Goal: Transaction & Acquisition: Purchase product/service

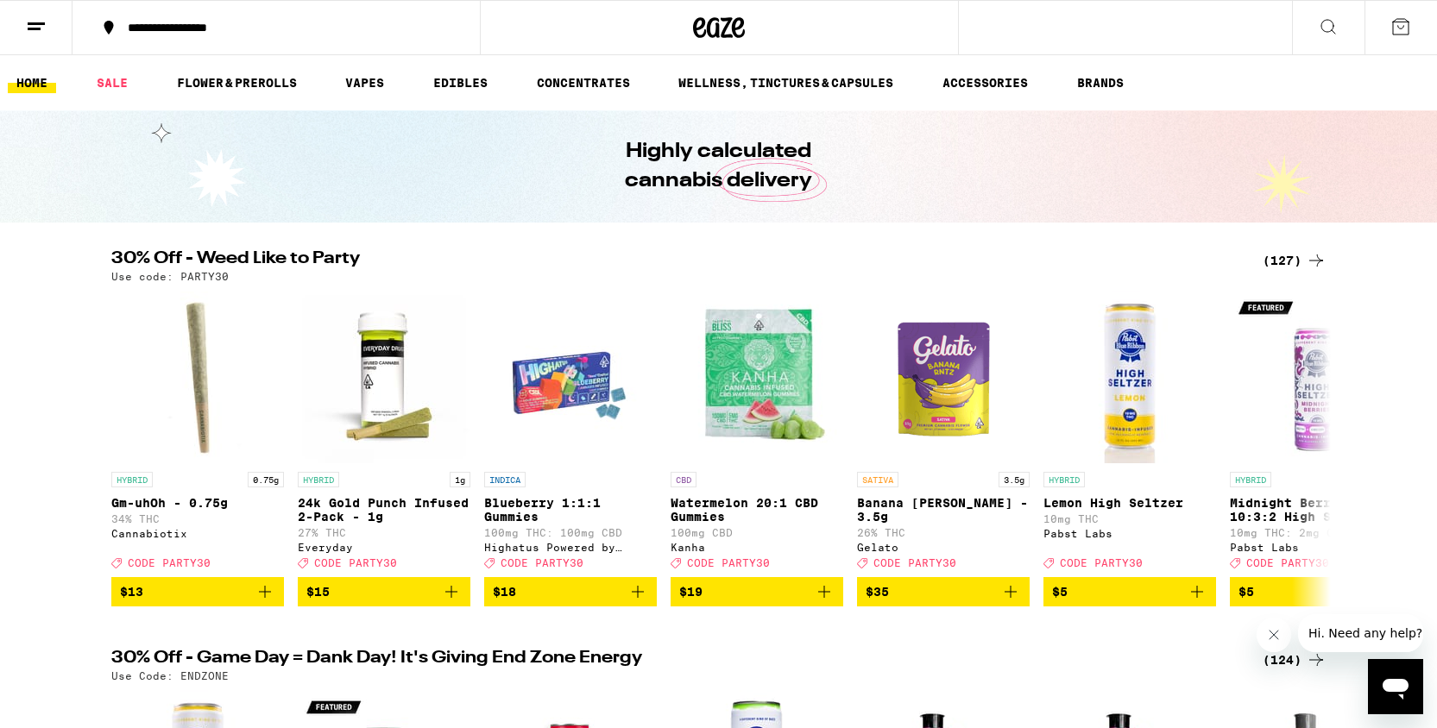
click at [1293, 262] on div "(127)" at bounding box center [1295, 260] width 64 height 21
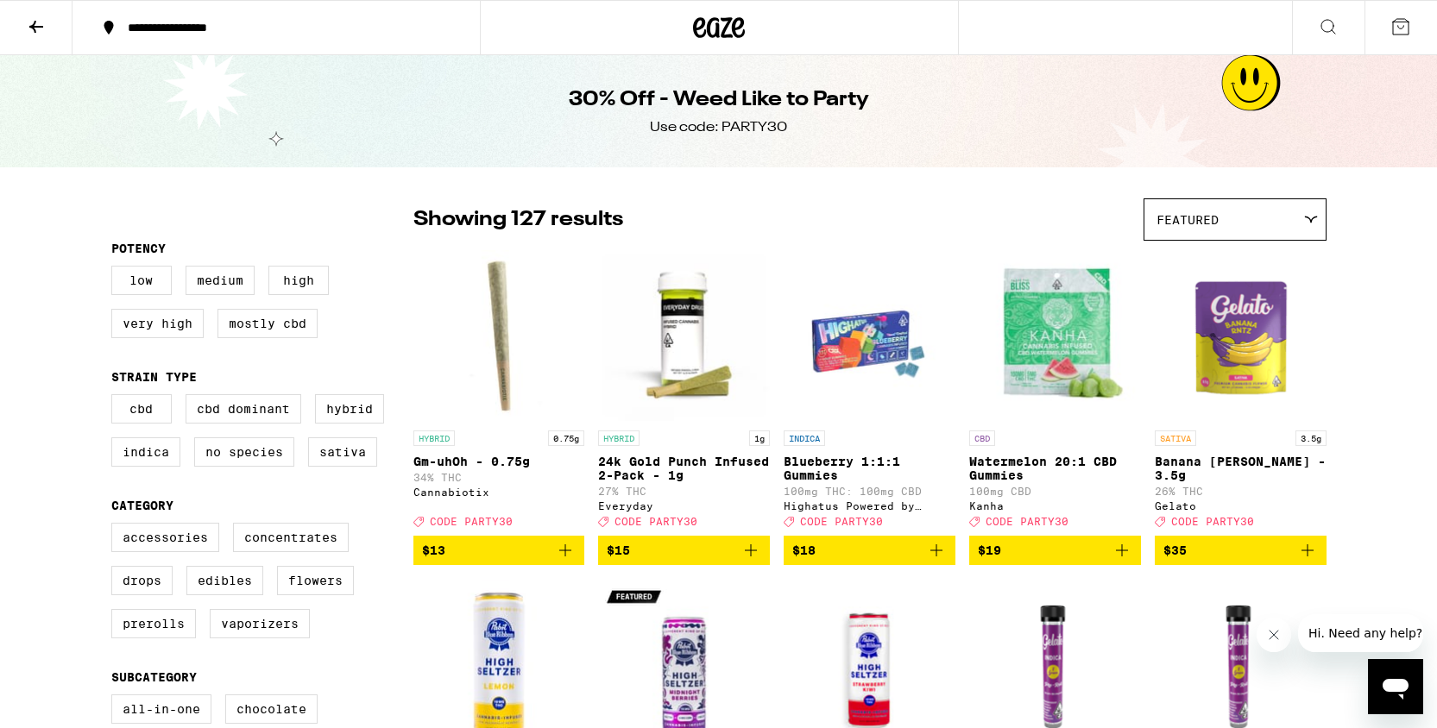
click at [709, 17] on icon at bounding box center [719, 27] width 52 height 31
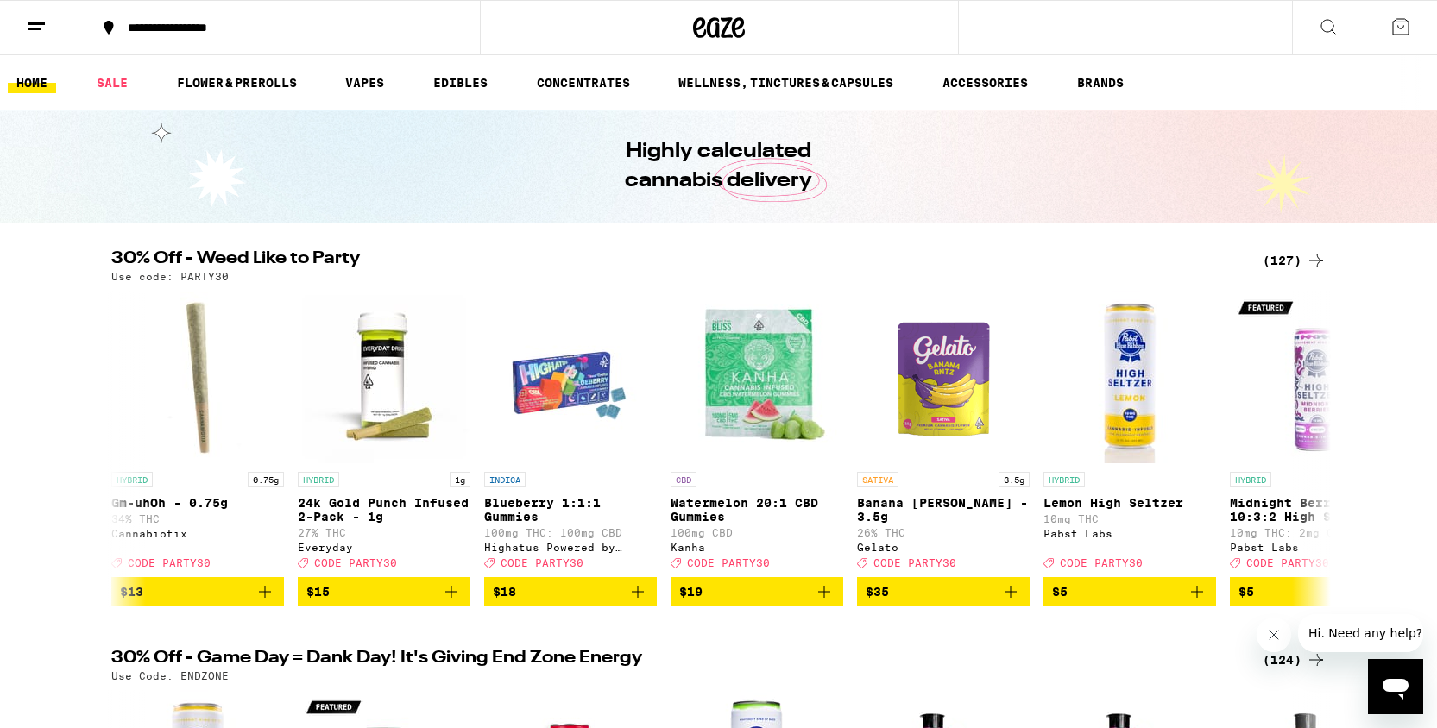
click at [1345, 34] on button at bounding box center [1328, 28] width 72 height 54
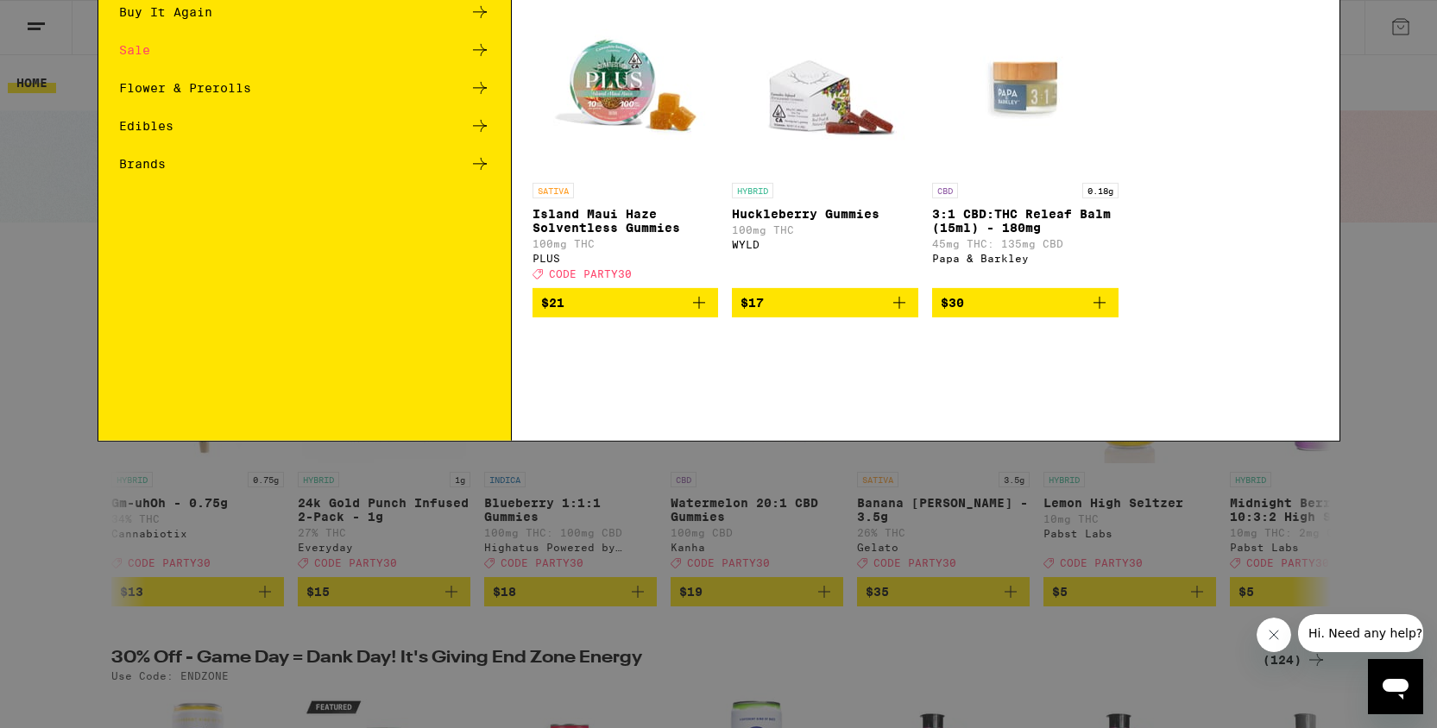
click at [1330, 56] on div "Featured Products SATIVA Island Maui Haze Solventless Gummies 100mg THC PLUS De…" at bounding box center [926, 303] width 828 height 495
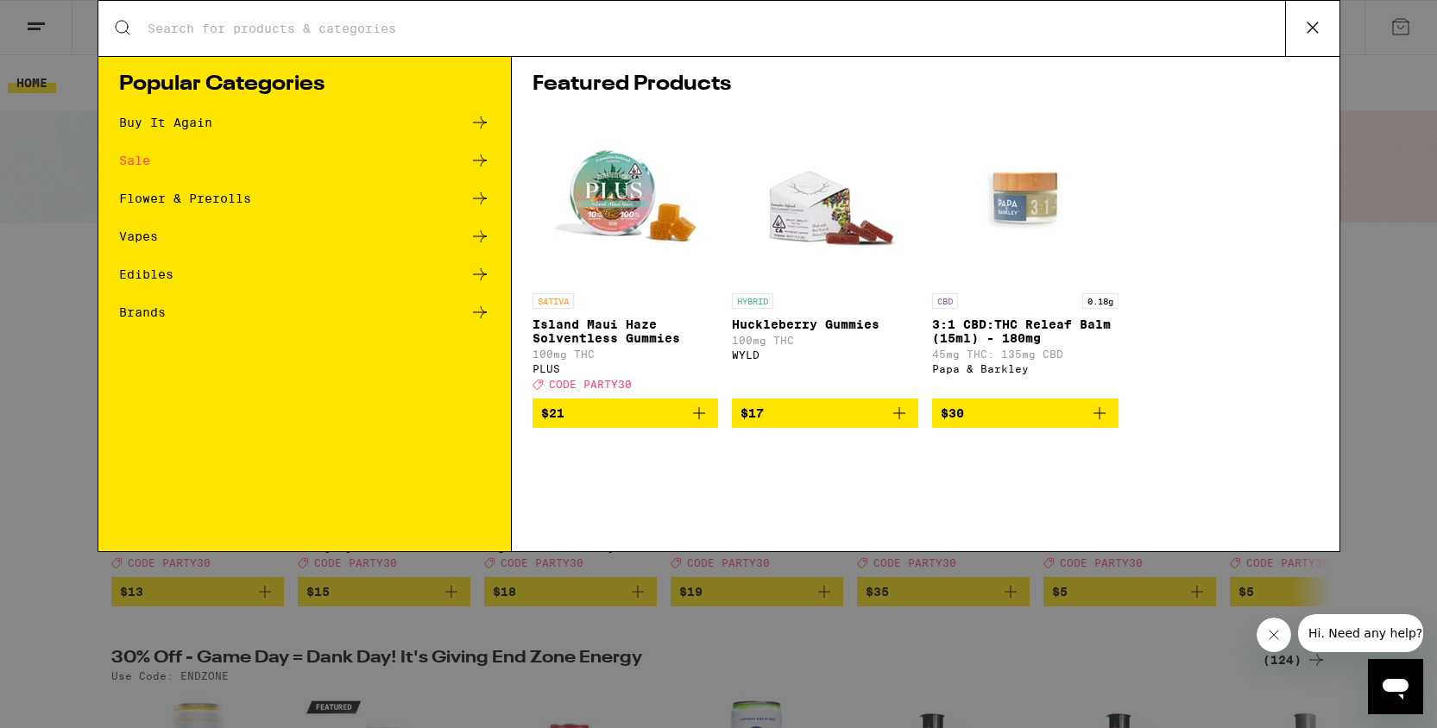
click at [1095, 36] on input "Search for Products" at bounding box center [716, 29] width 1138 height 16
type input "r"
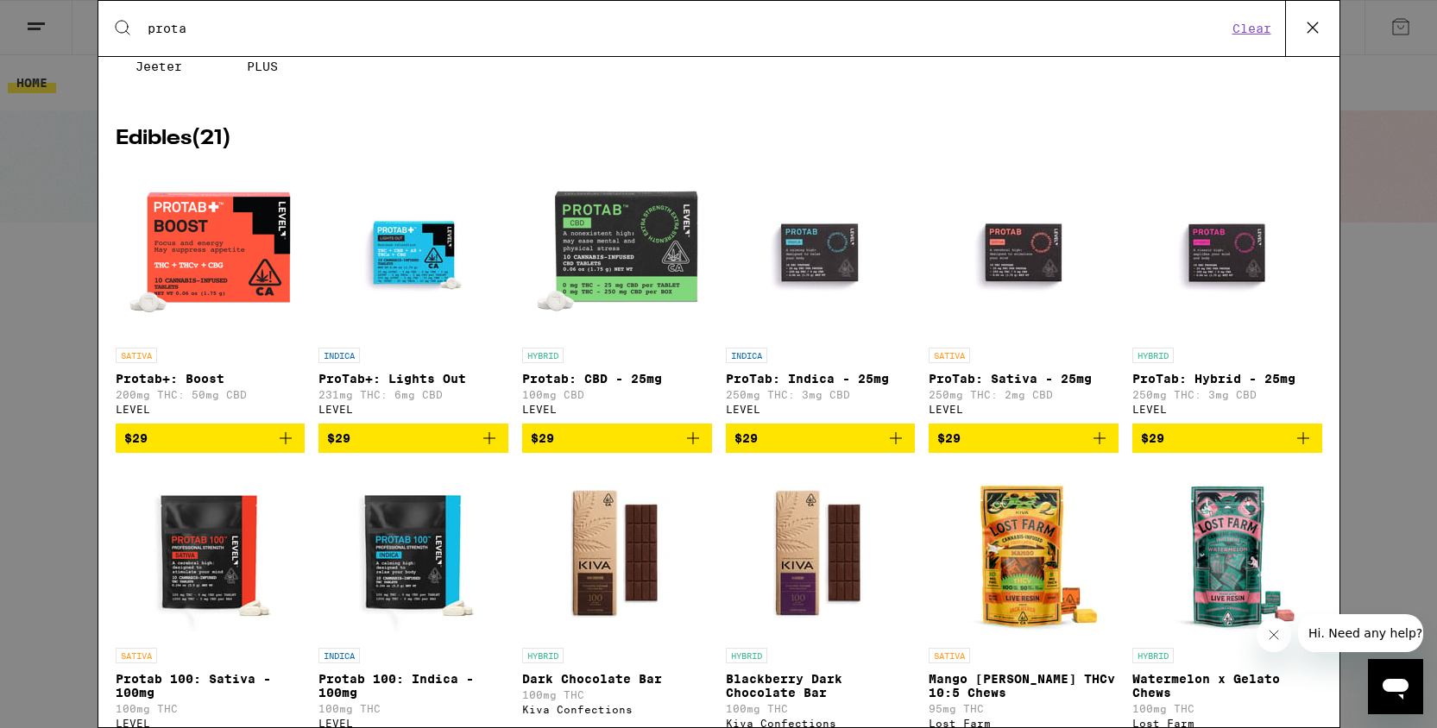
scroll to position [195, 0]
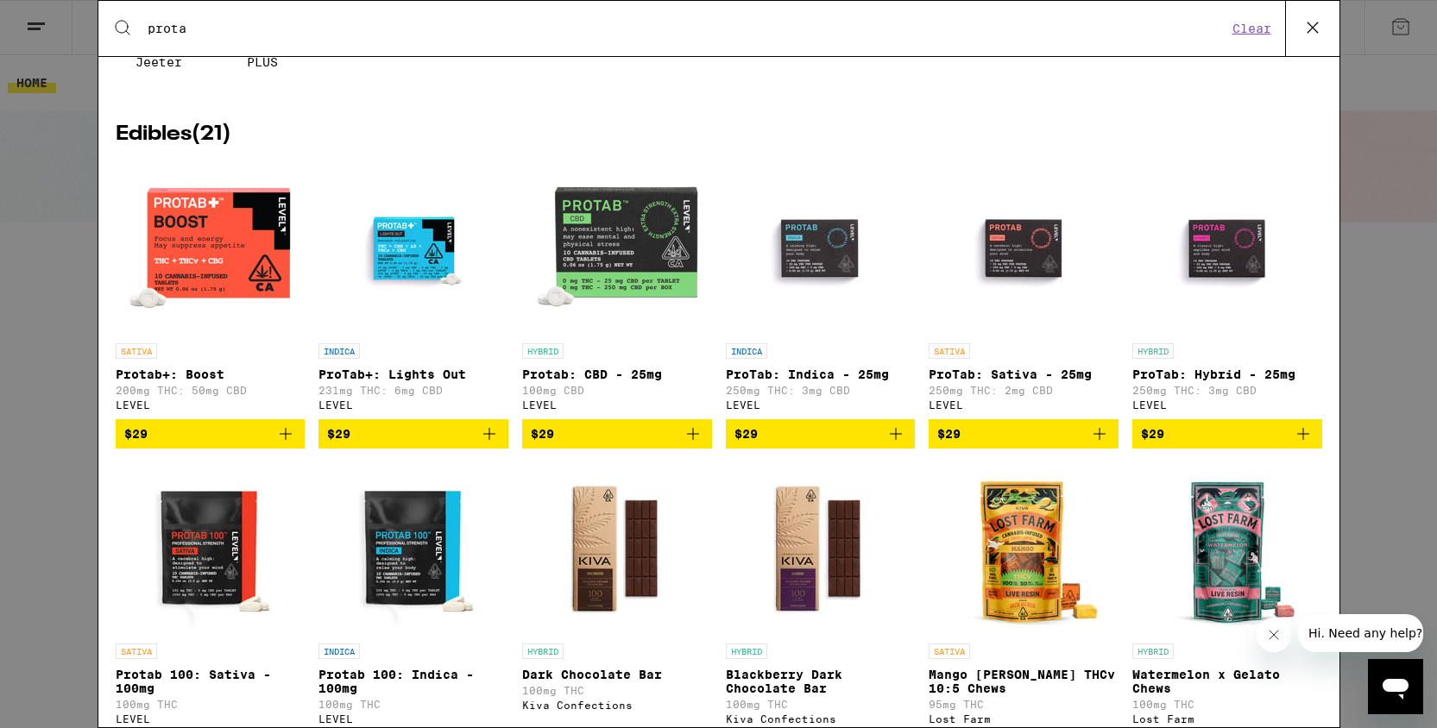
type input "prota"
click at [1189, 280] on img "Open page for ProTab: Hybrid - 25mg from LEVEL" at bounding box center [1227, 248] width 173 height 173
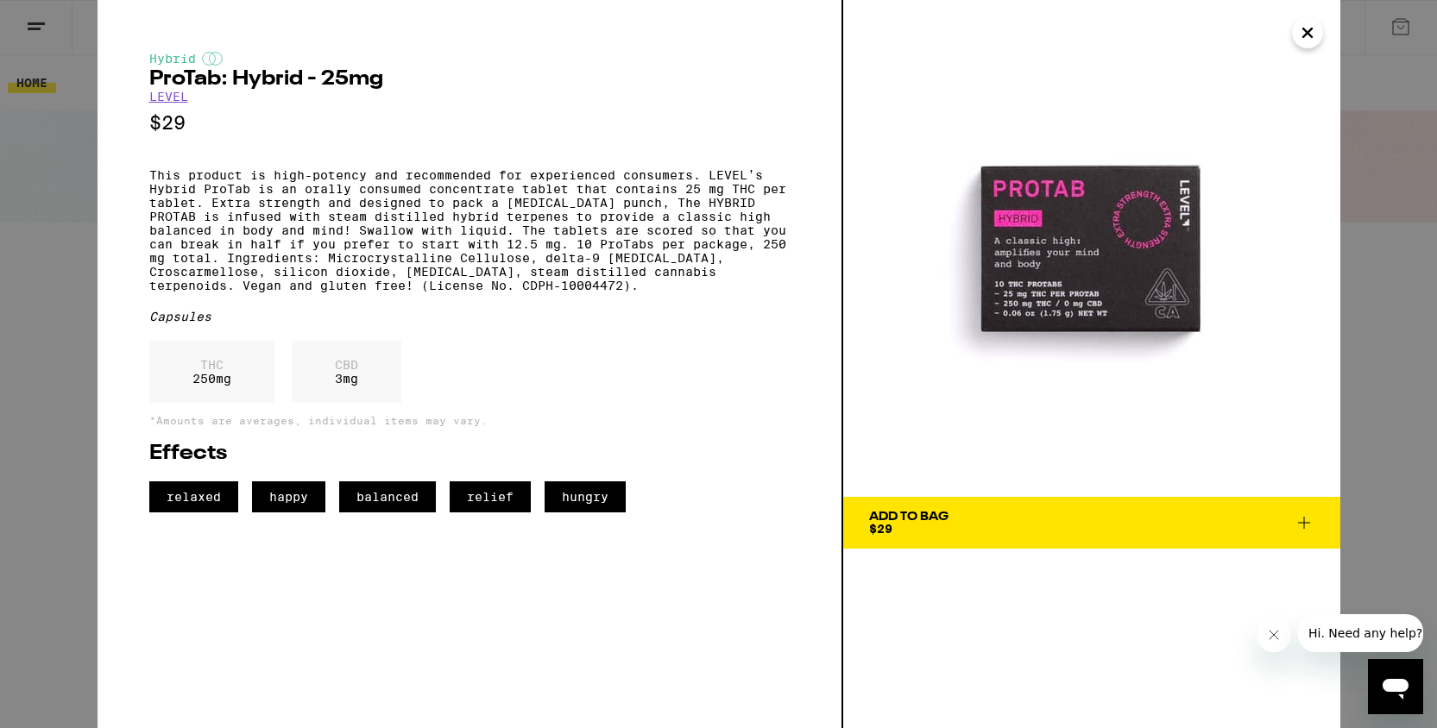
click at [1313, 32] on icon "Close" at bounding box center [1307, 33] width 21 height 26
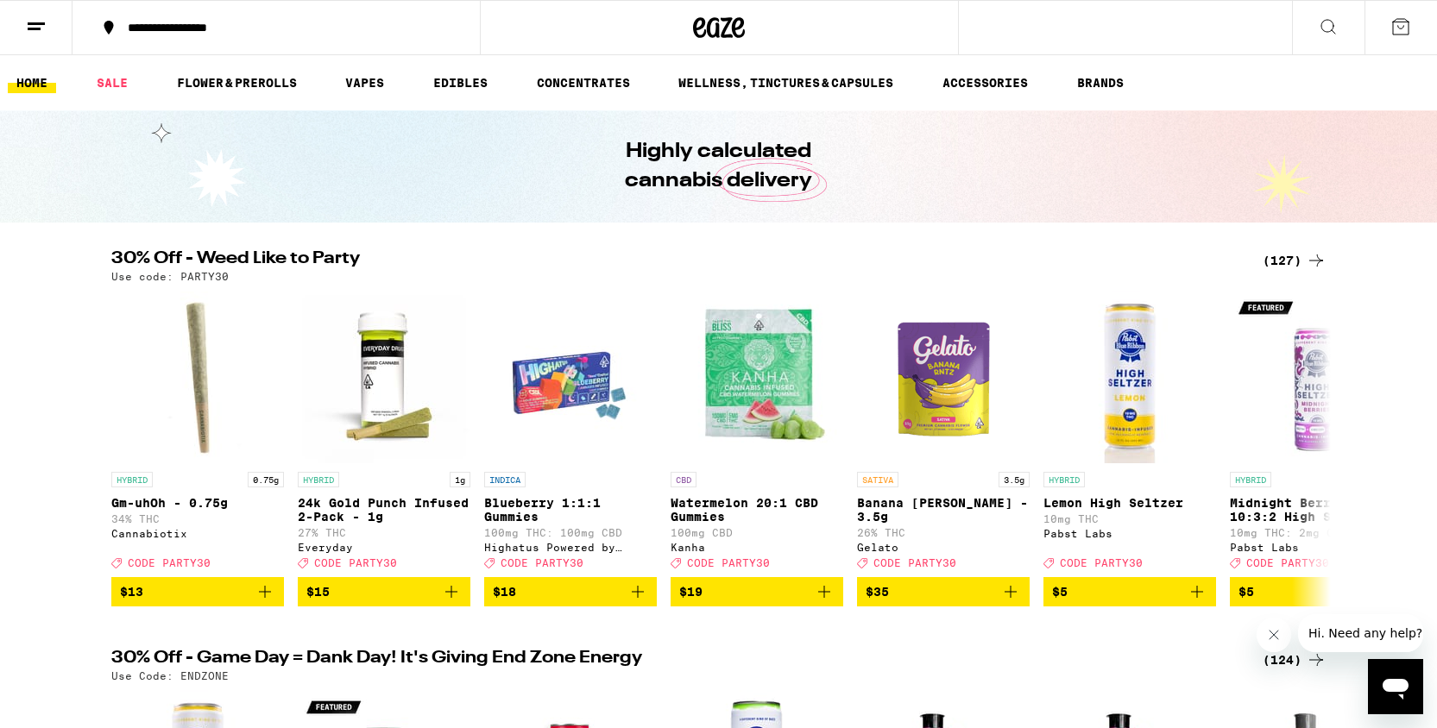
click at [1343, 10] on button at bounding box center [1328, 28] width 72 height 54
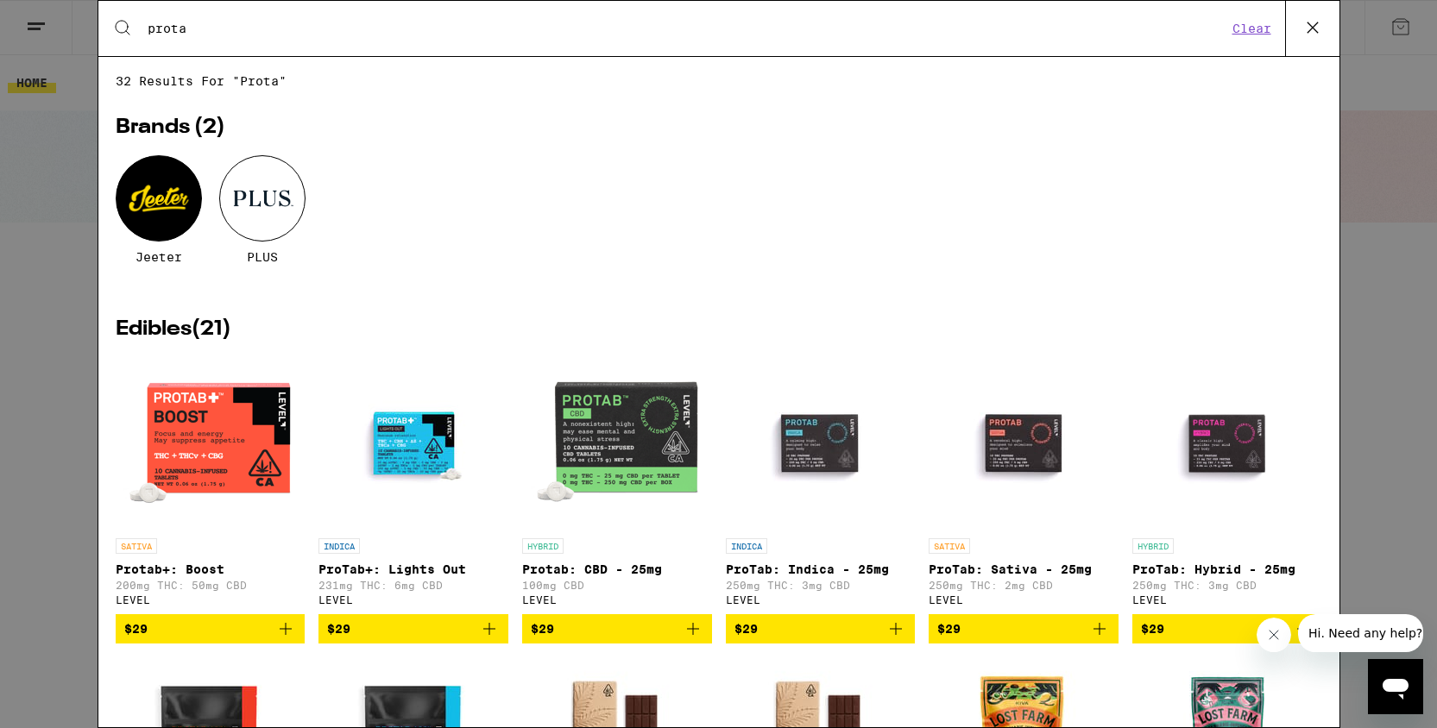
click at [837, 430] on img "Open page for ProTab: Indica - 25mg from LEVEL" at bounding box center [820, 443] width 173 height 173
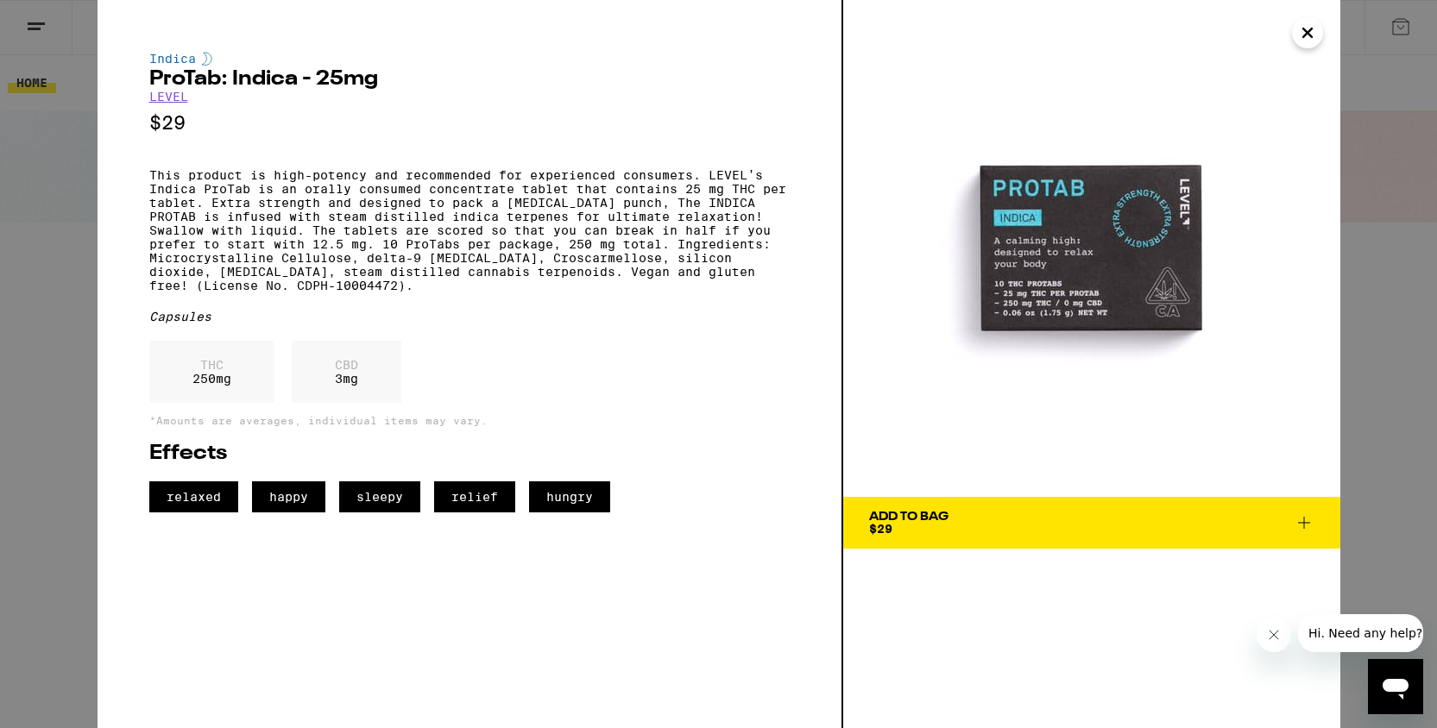
click at [1402, 153] on div "Indica ProTab: Indica - 25mg LEVEL $29 This product is high-potency and recomme…" at bounding box center [718, 364] width 1437 height 728
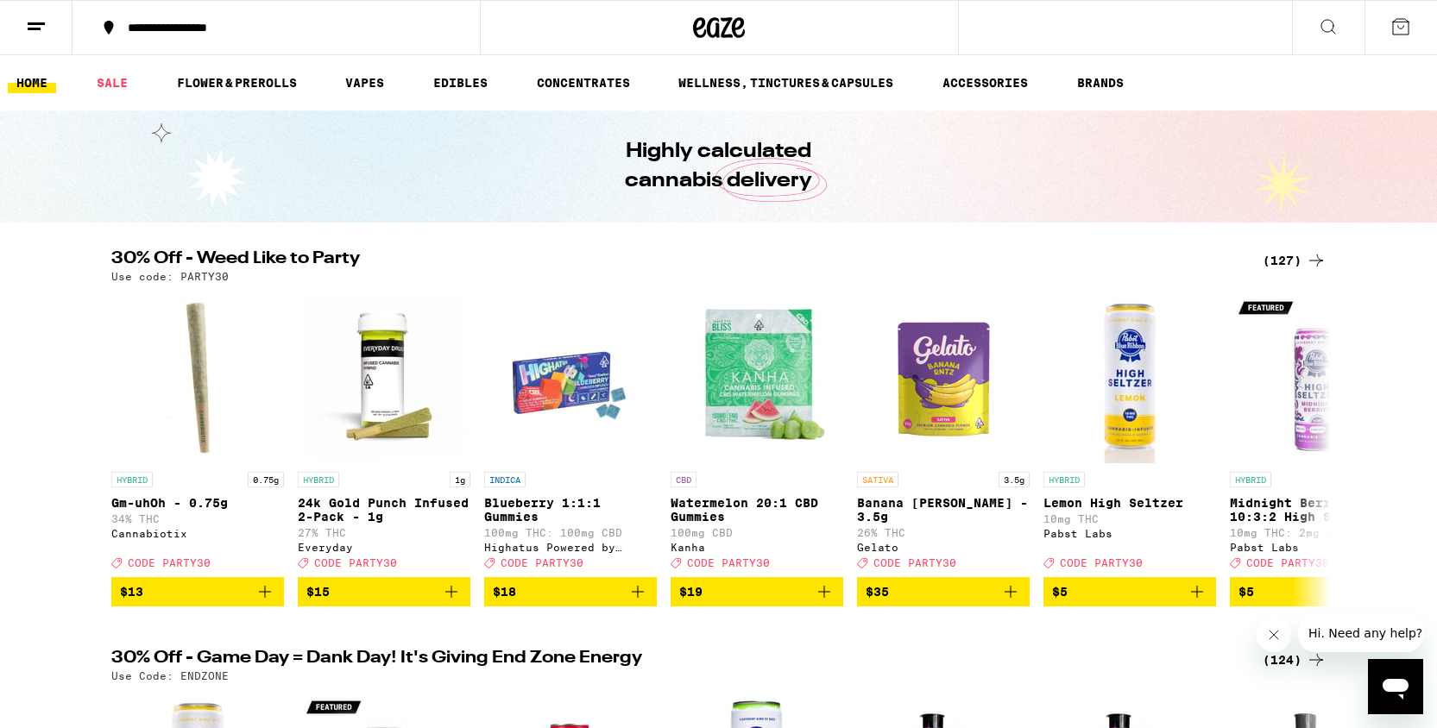
click at [1332, 22] on icon at bounding box center [1328, 26] width 21 height 21
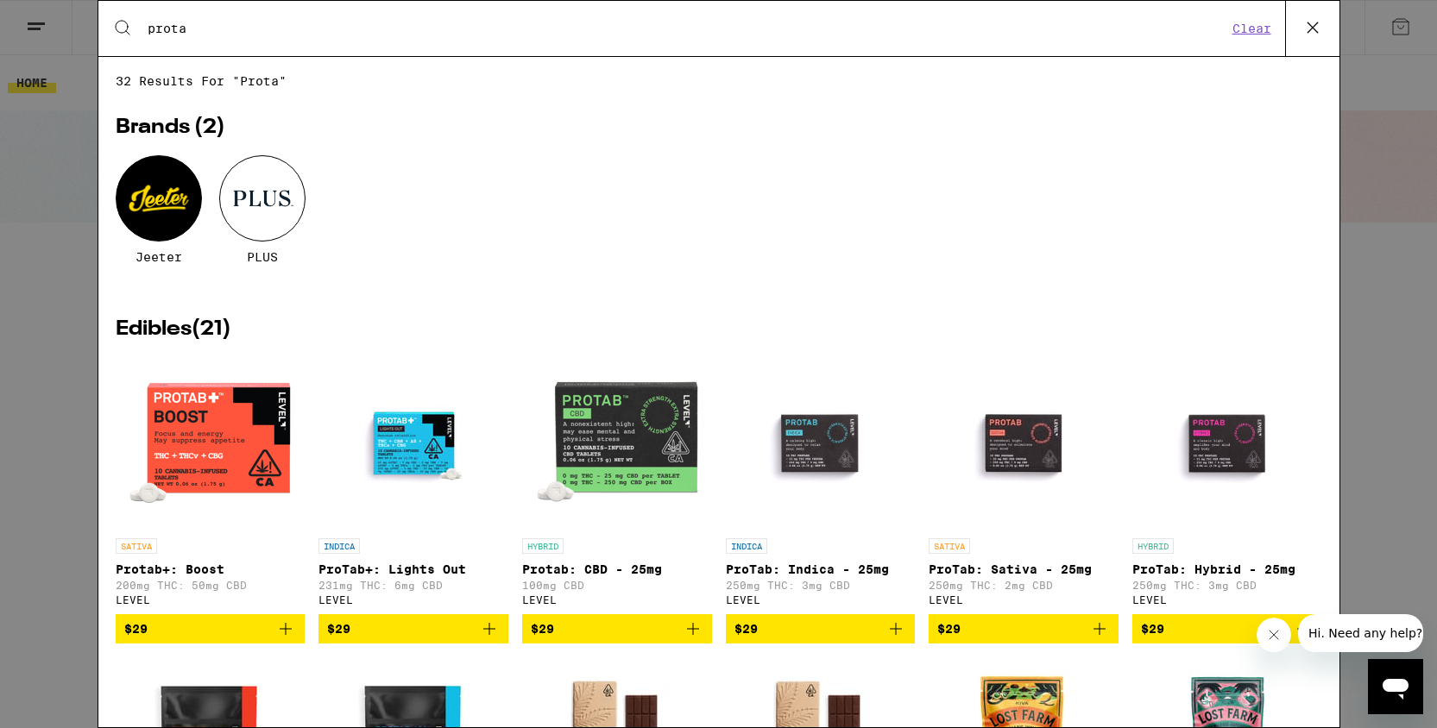
click at [1209, 471] on img "Open page for ProTab: Hybrid - 25mg from LEVEL" at bounding box center [1227, 443] width 173 height 173
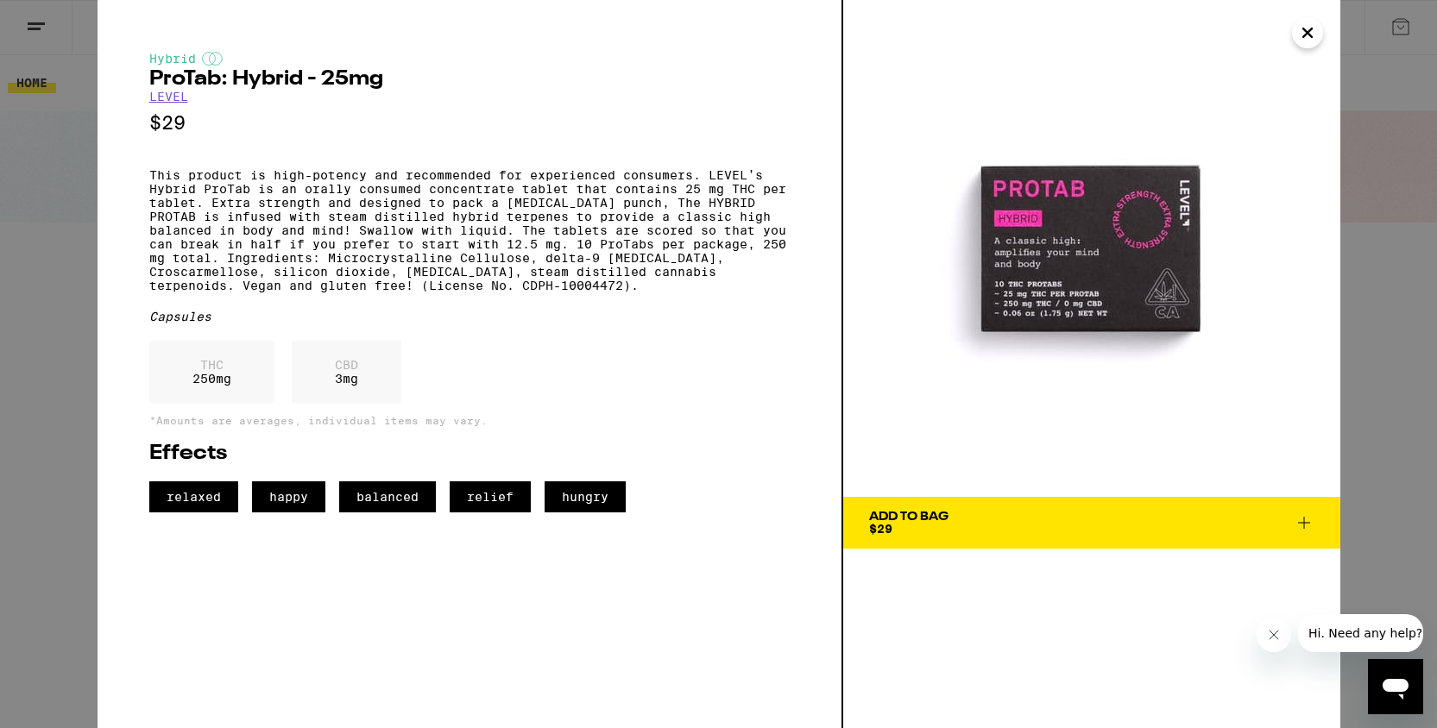
click at [1090, 538] on button "Add To Bag $29" at bounding box center [1091, 523] width 497 height 52
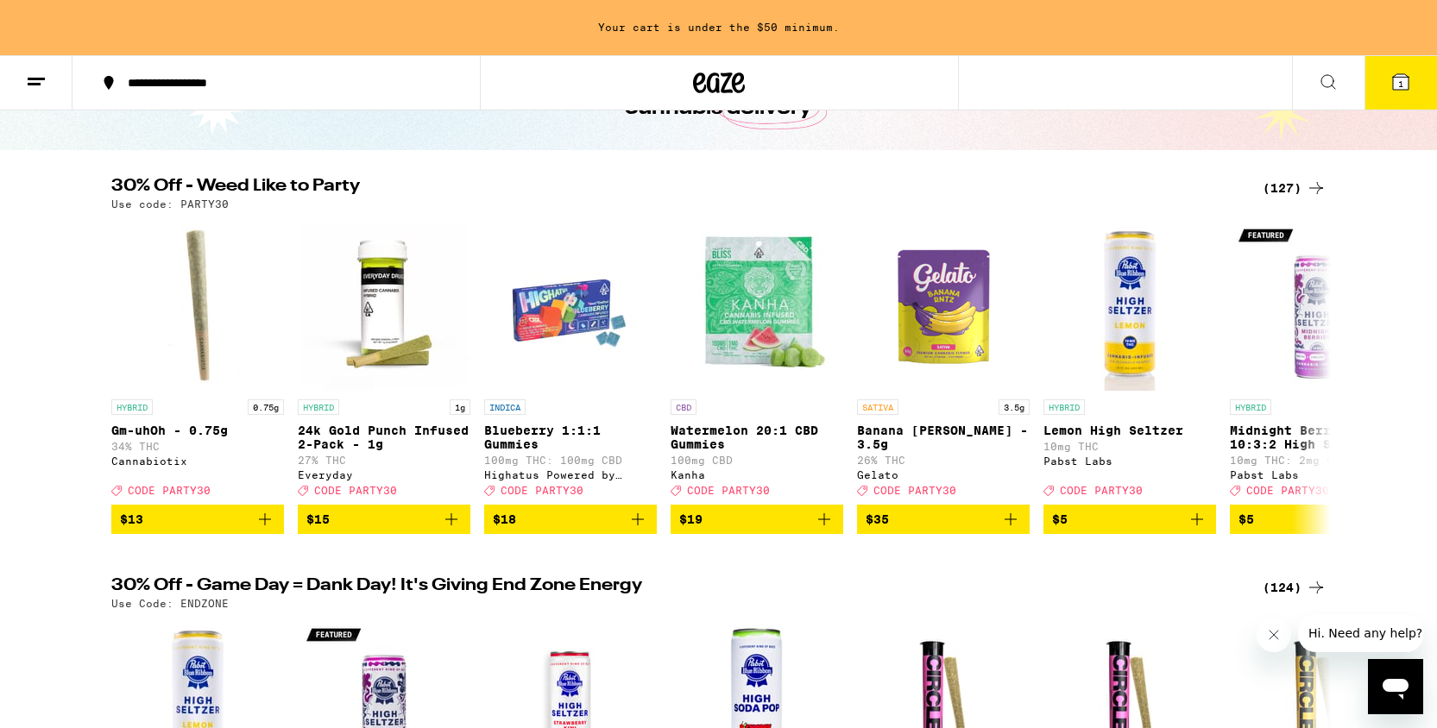
scroll to position [129, 0]
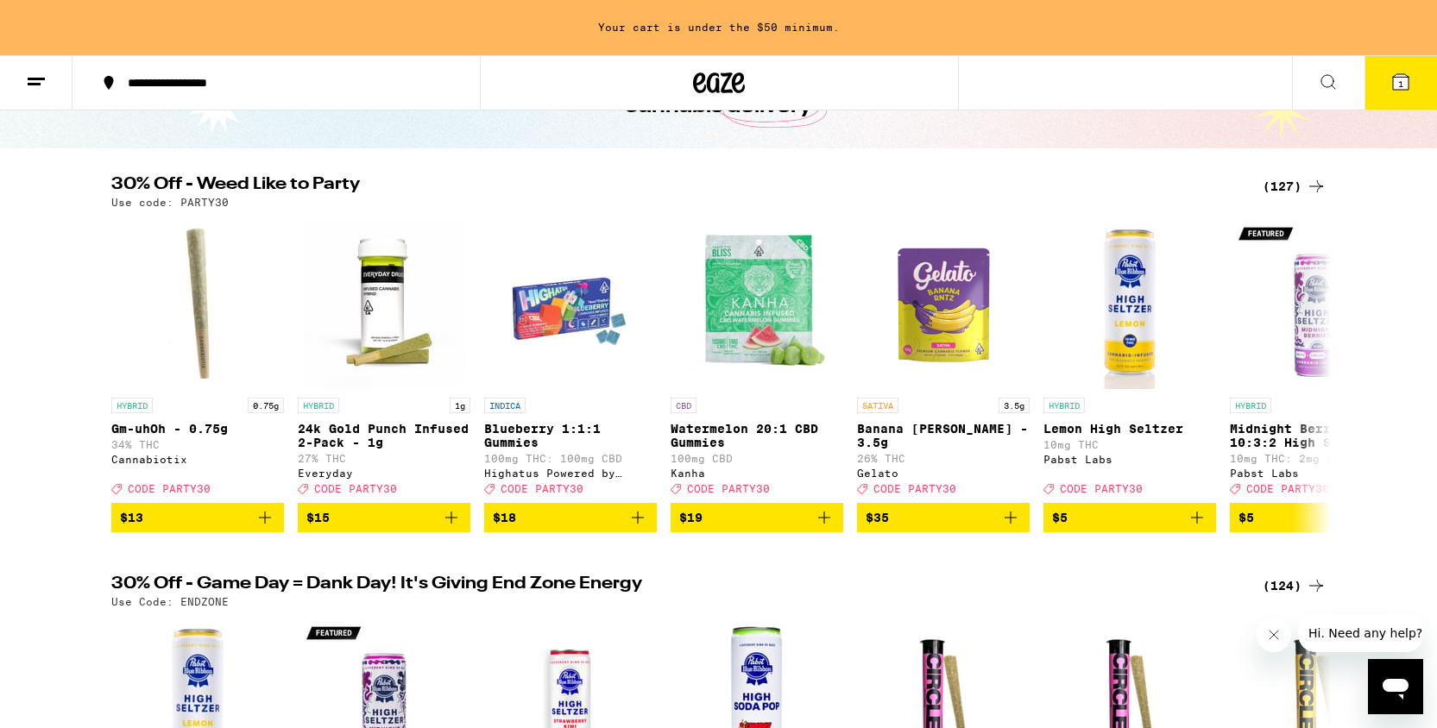
click at [1291, 192] on div "(127)" at bounding box center [1295, 186] width 64 height 21
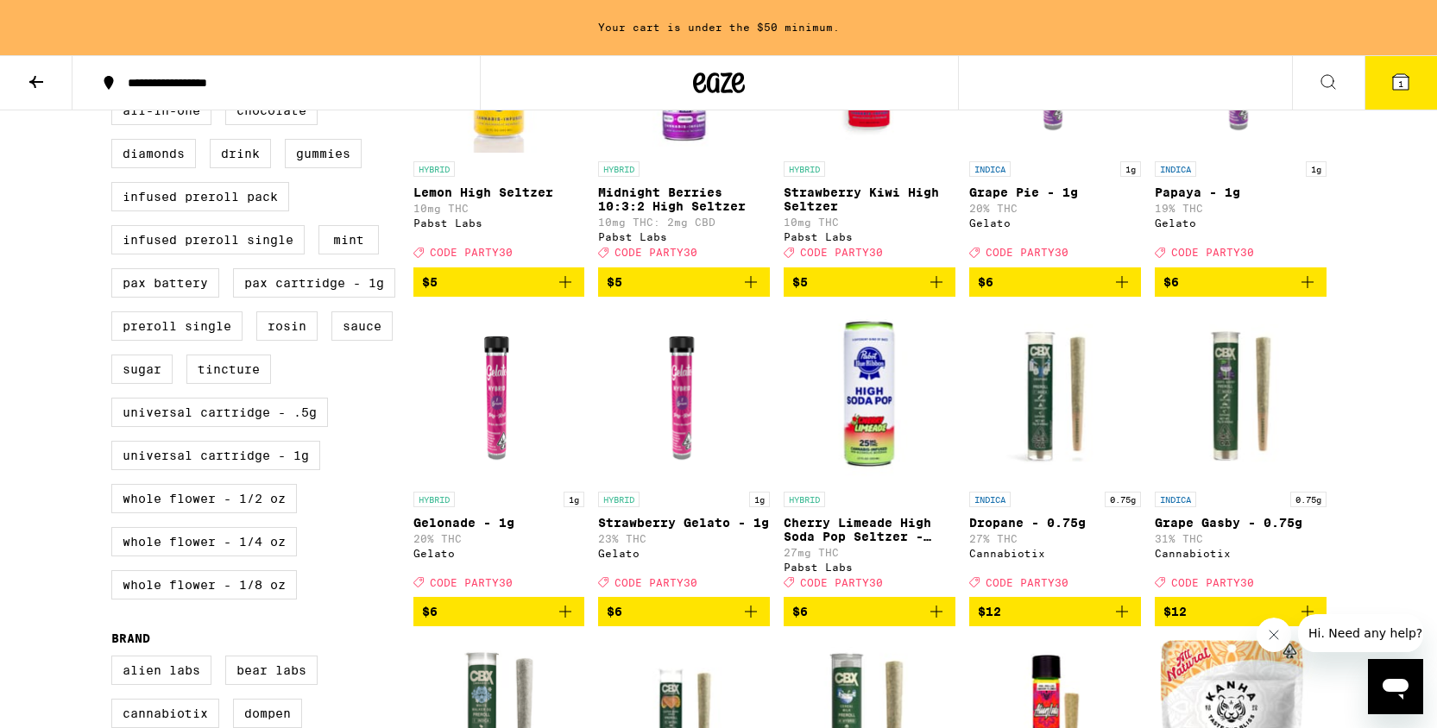
scroll to position [649, 0]
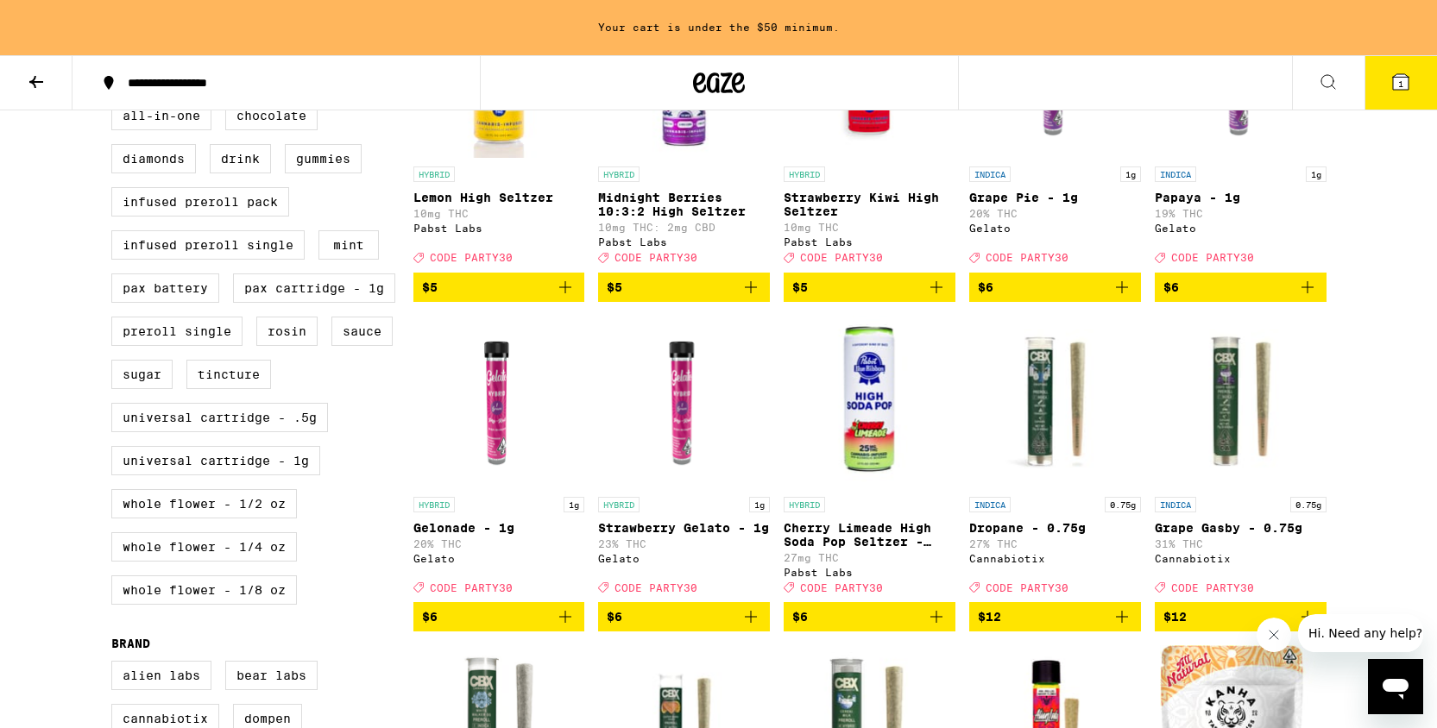
click at [757, 627] on icon "Add to bag" at bounding box center [751, 617] width 21 height 21
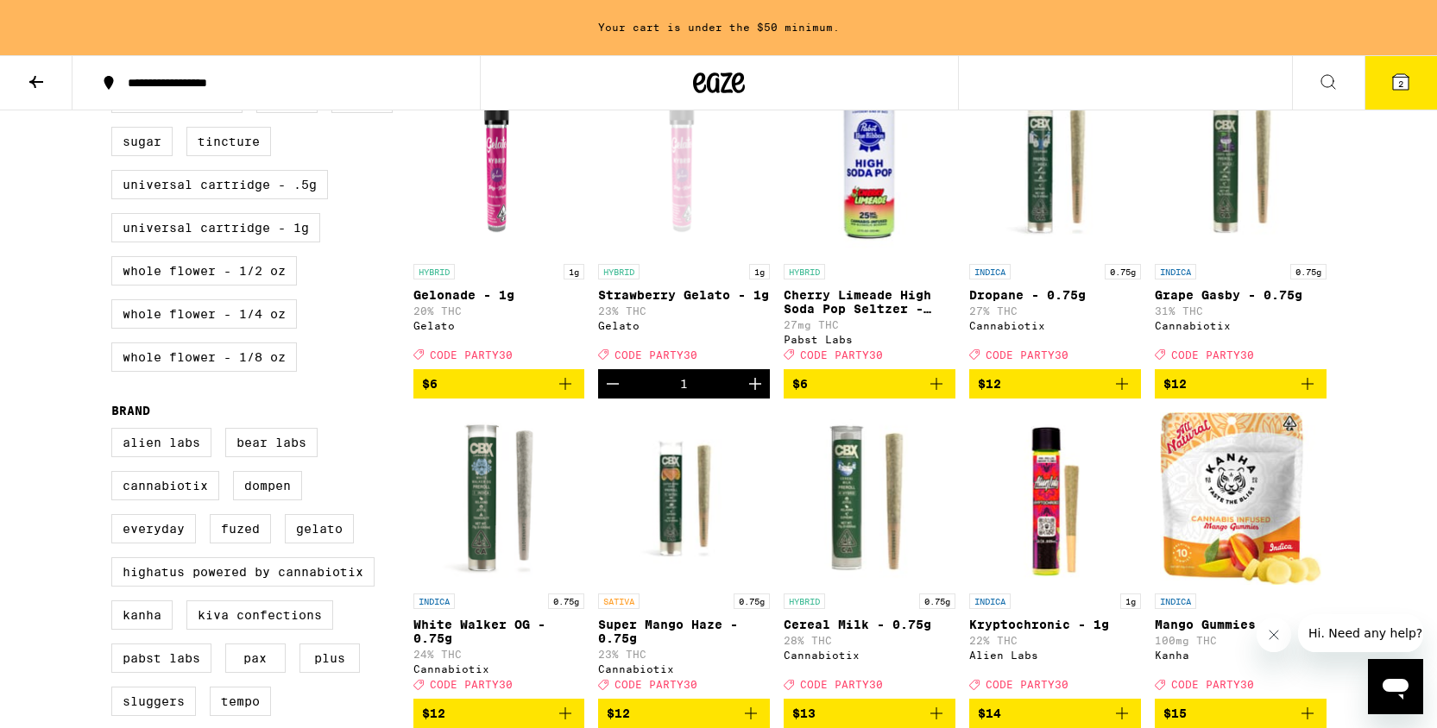
scroll to position [846, 0]
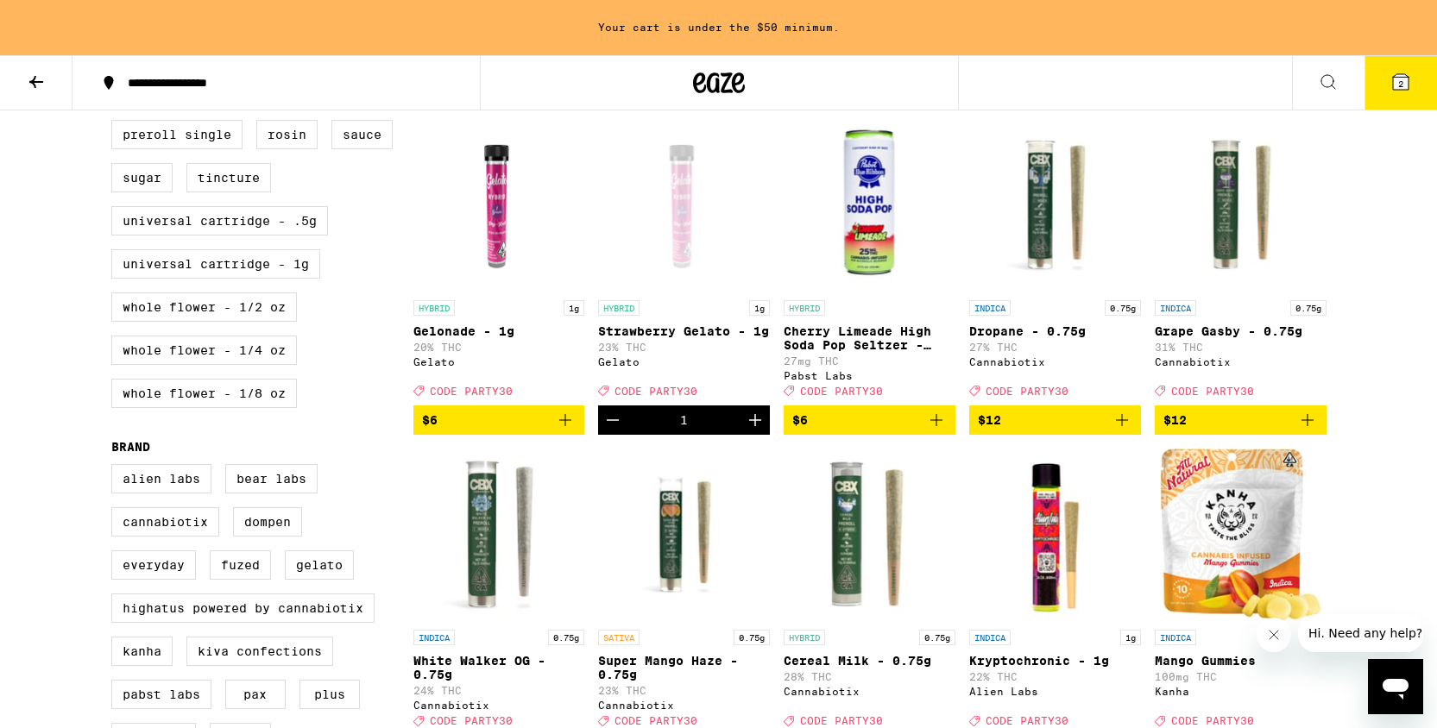
click at [566, 431] on icon "Add to bag" at bounding box center [565, 420] width 21 height 21
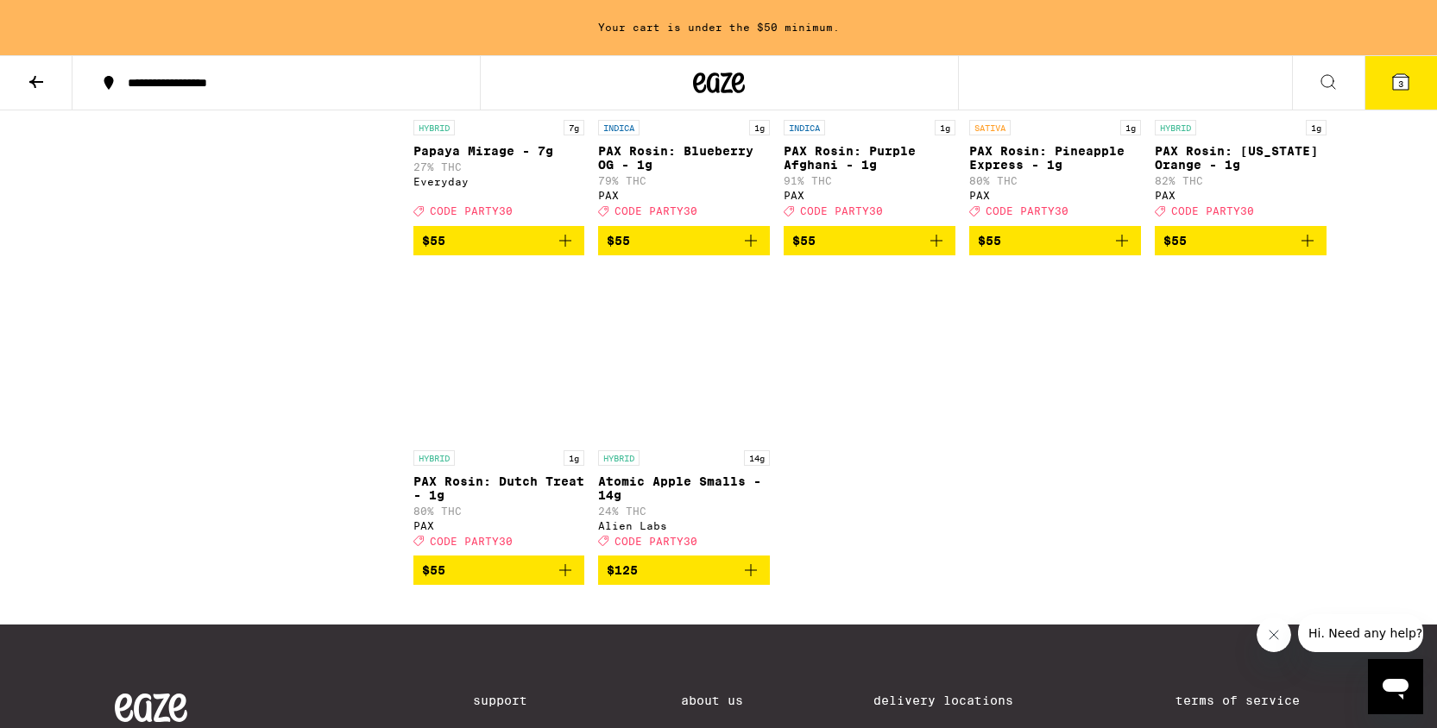
scroll to position [8279, 0]
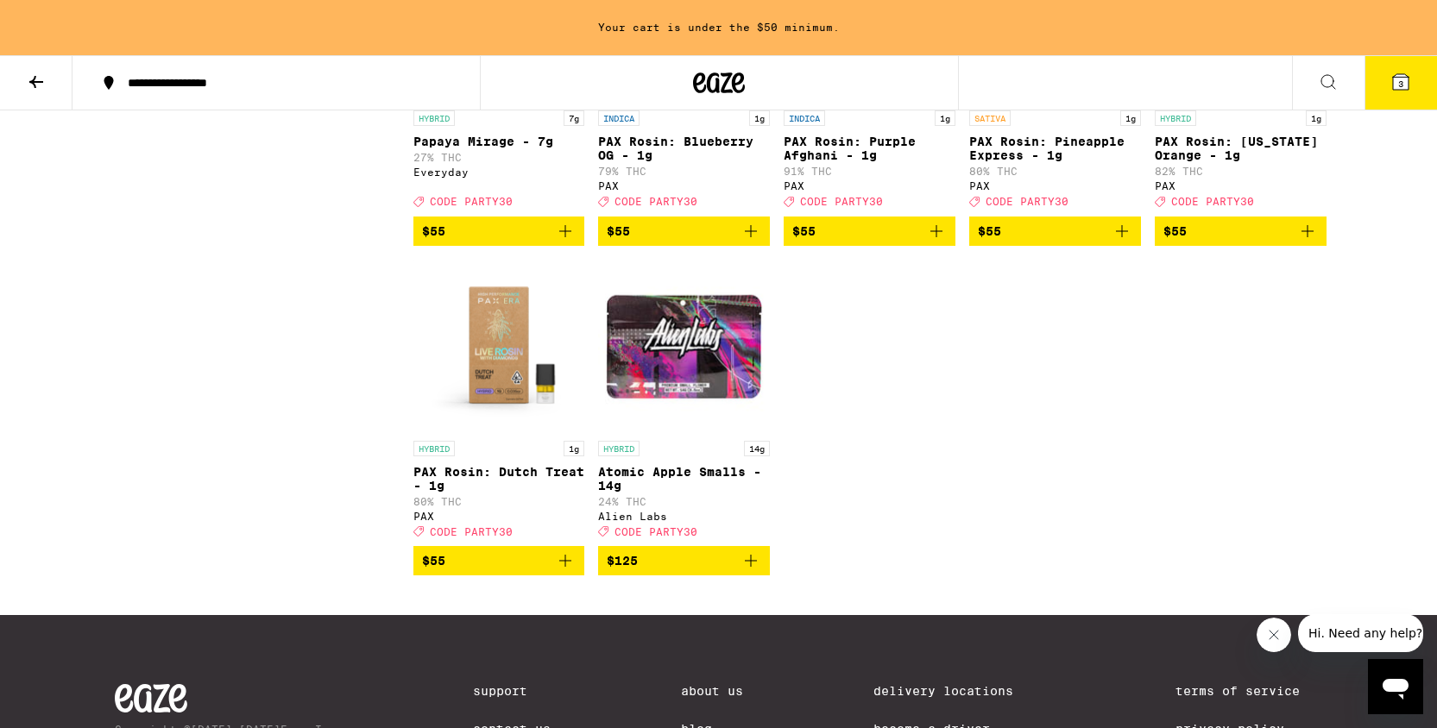
click at [432, 238] on span "$55" at bounding box center [433, 231] width 23 height 14
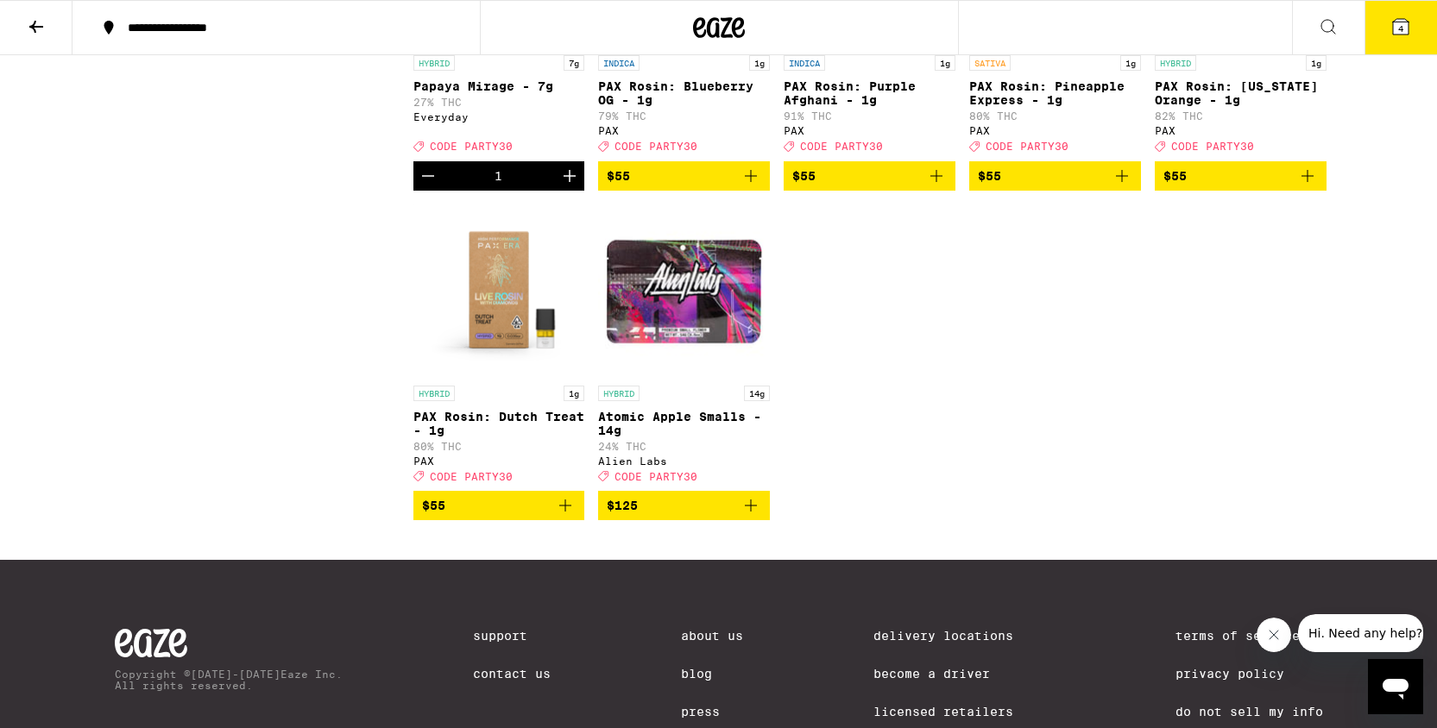
scroll to position [8224, 0]
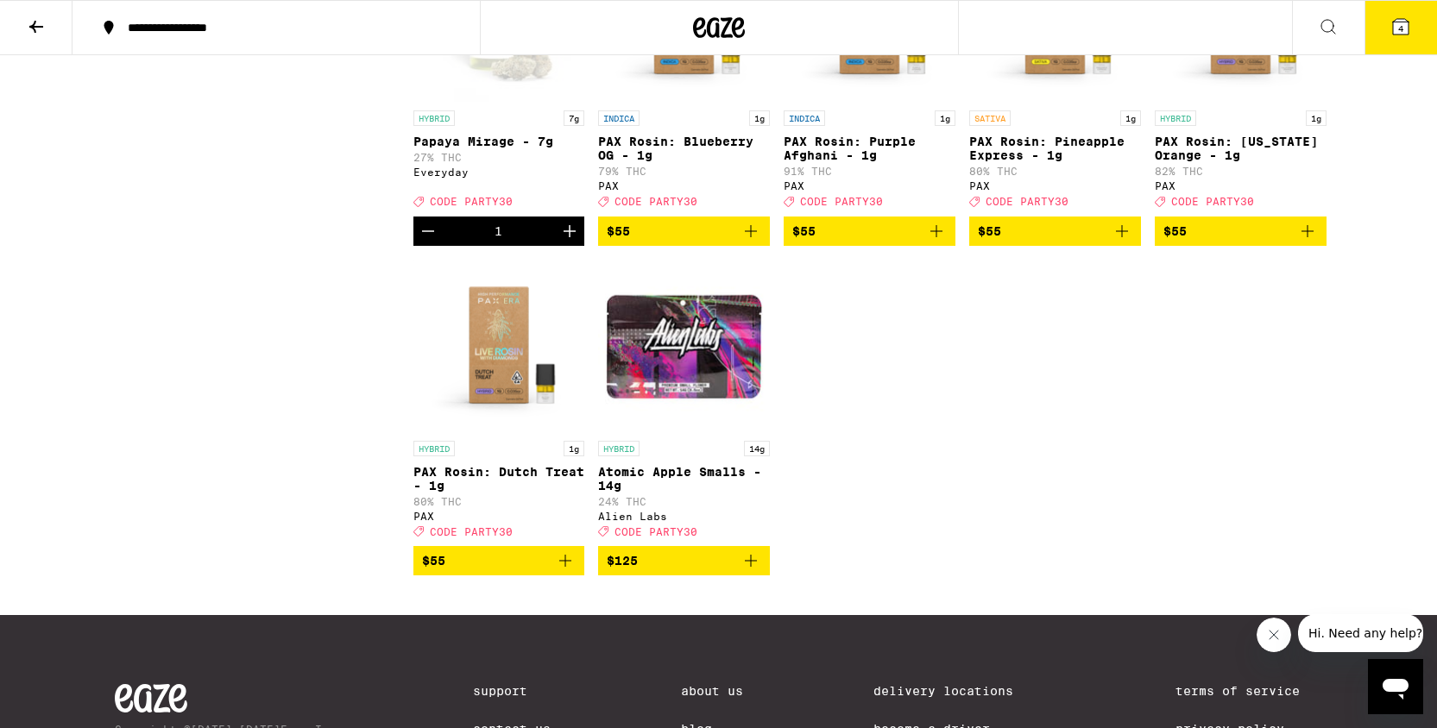
click at [1411, 20] on button "4" at bounding box center [1400, 28] width 72 height 54
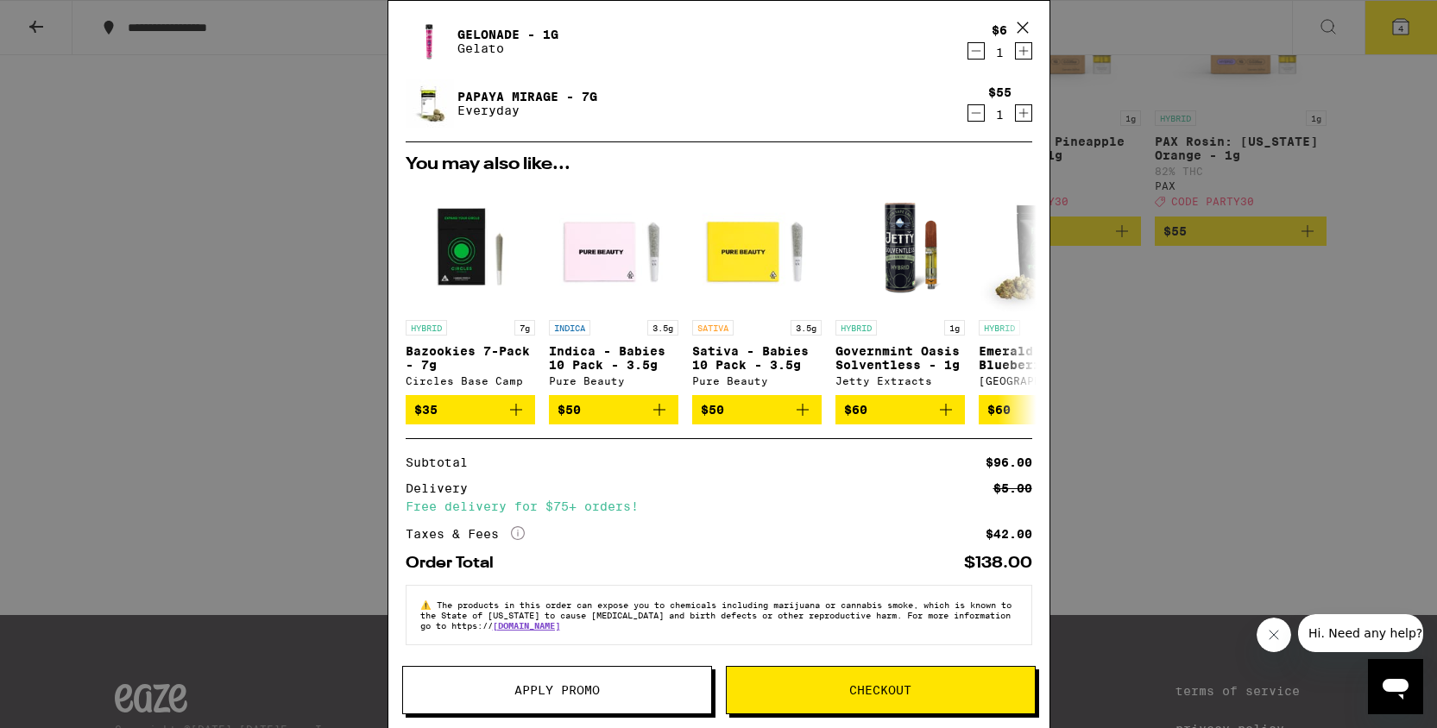
scroll to position [173, 0]
click at [550, 688] on span "Apply Promo" at bounding box center [556, 690] width 85 height 12
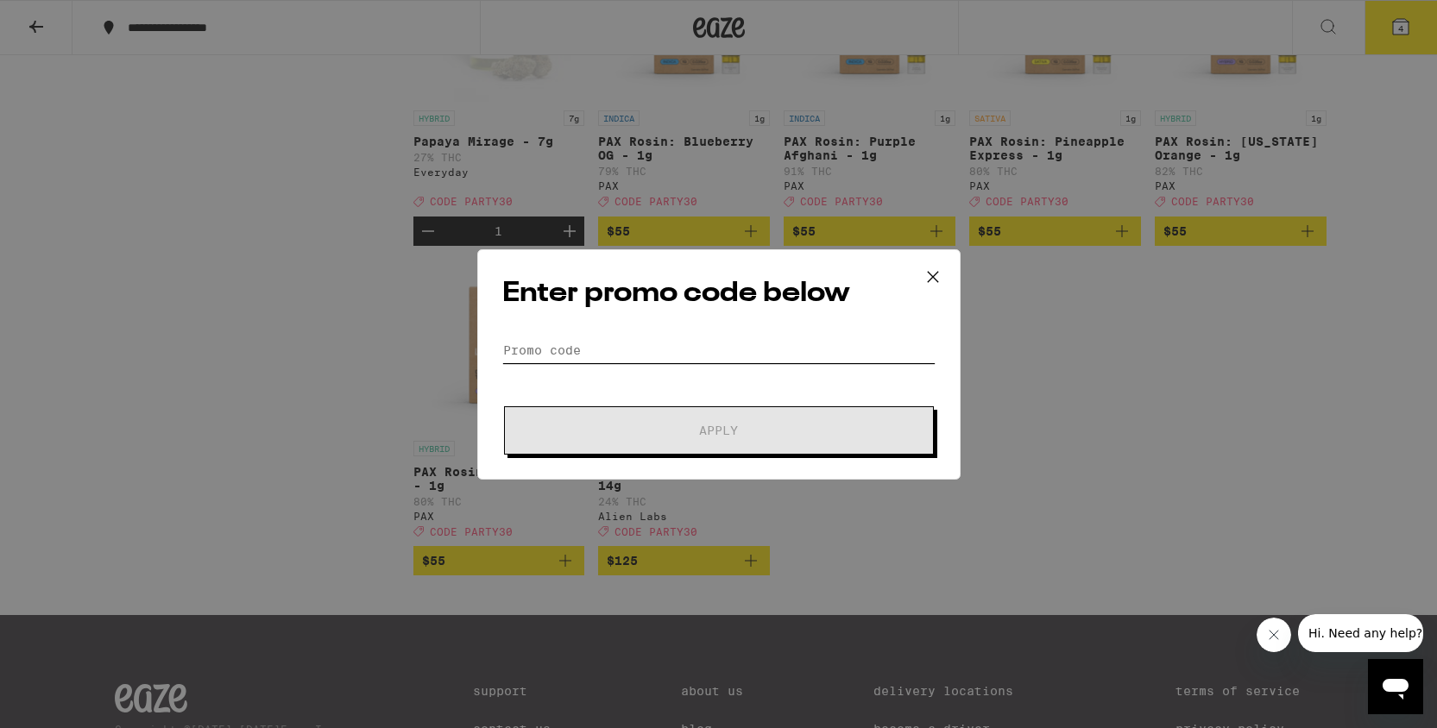
click at [684, 350] on input "Promo Code" at bounding box center [718, 350] width 433 height 26
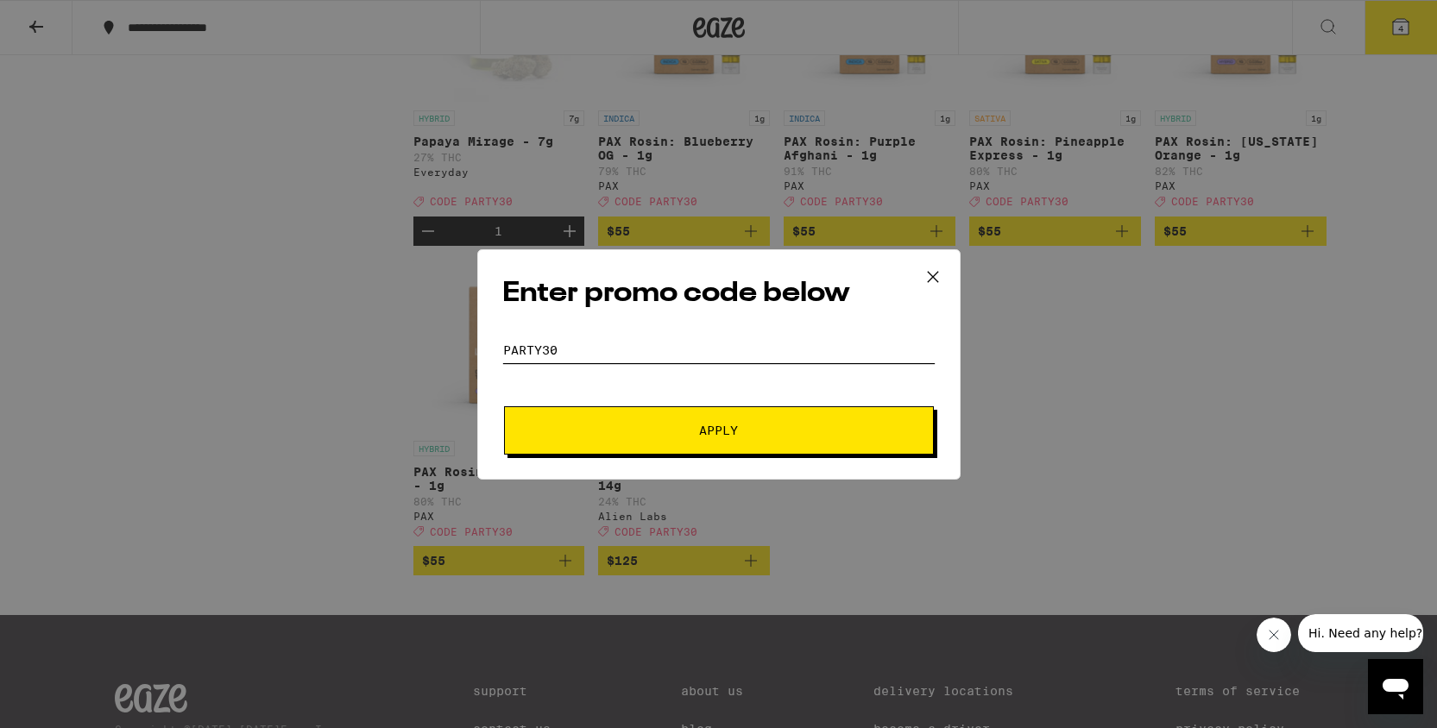
type input "PARTY30"
click at [699, 425] on span "Apply" at bounding box center [718, 431] width 39 height 12
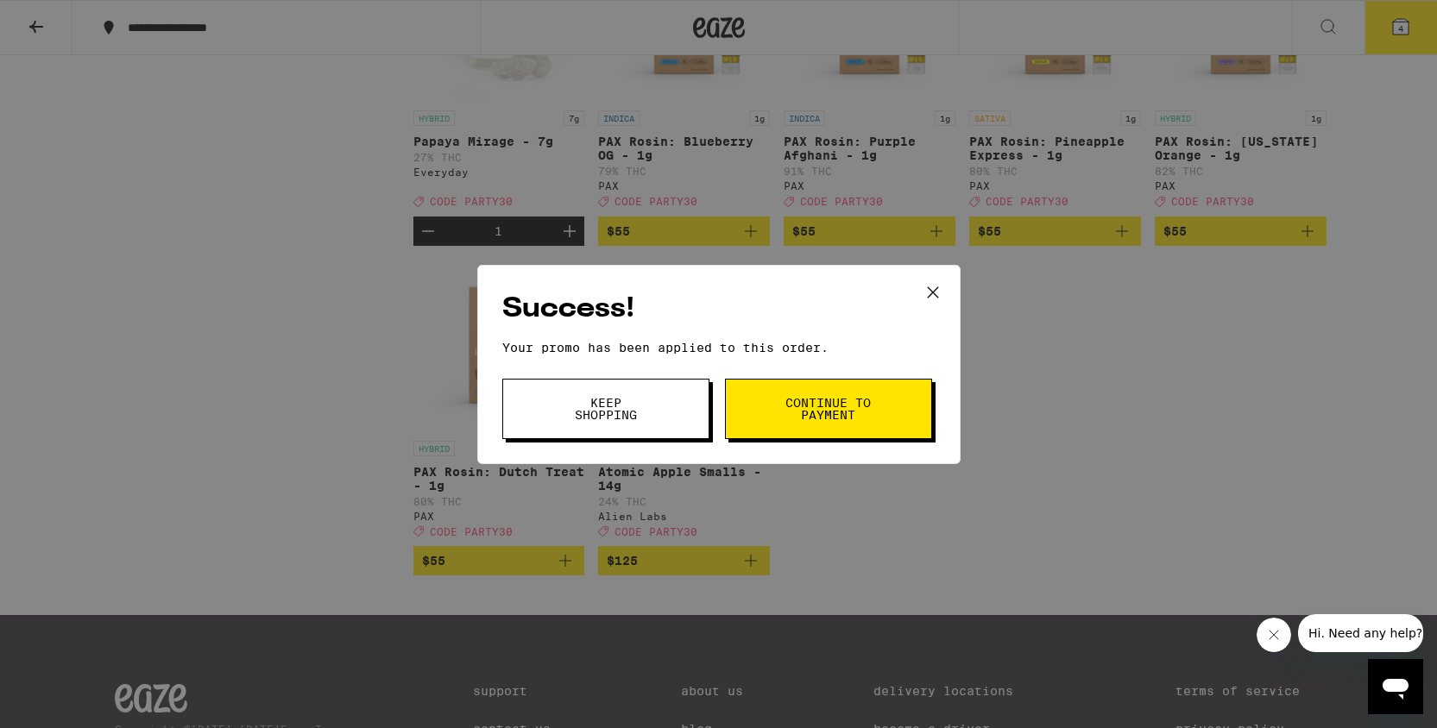
click at [782, 418] on button "Continue to payment" at bounding box center [828, 409] width 207 height 60
